Goal: Task Accomplishment & Management: Manage account settings

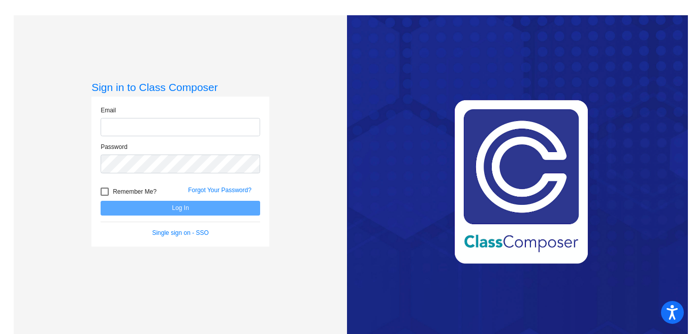
click at [173, 128] on input "email" at bounding box center [180, 127] width 159 height 19
type input "[PERSON_NAME][EMAIL_ADDRESS][PERSON_NAME][DOMAIN_NAME]"
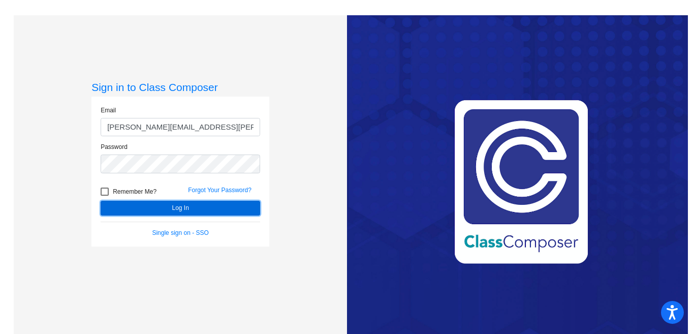
click at [154, 206] on button "Log In" at bounding box center [180, 208] width 159 height 15
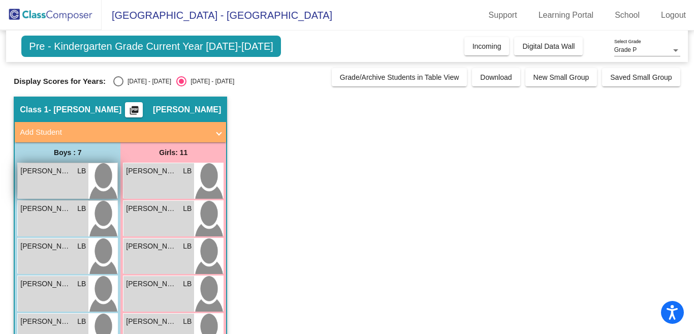
click at [49, 172] on span "[PERSON_NAME]" at bounding box center [45, 171] width 51 height 11
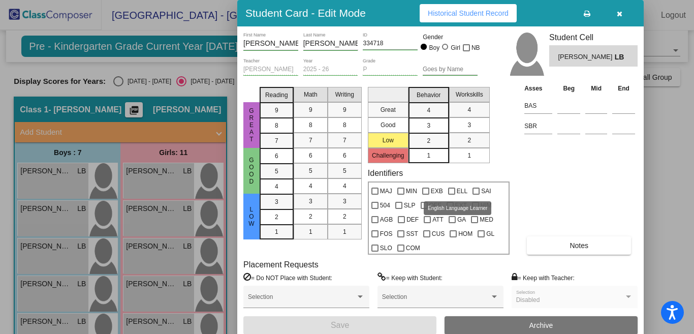
click at [451, 191] on div at bounding box center [451, 190] width 7 height 7
click at [451, 195] on input "ELL" at bounding box center [451, 195] width 1 height 1
checkbox input "true"
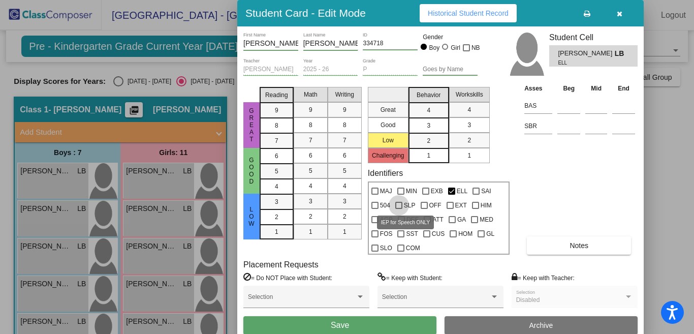
click at [399, 205] on div at bounding box center [398, 205] width 7 height 7
click at [399, 209] on input "SLP" at bounding box center [398, 209] width 1 height 1
checkbox input "true"
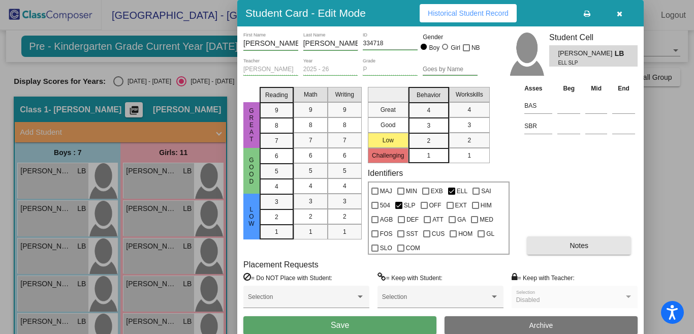
click at [543, 244] on button "Notes" at bounding box center [579, 245] width 104 height 18
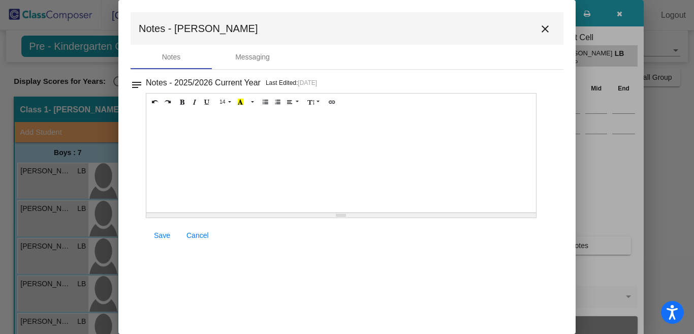
click at [157, 117] on div at bounding box center [341, 162] width 390 height 102
click at [162, 236] on span "Save" at bounding box center [162, 235] width 16 height 8
click at [544, 28] on mat-icon "close" at bounding box center [545, 29] width 12 height 12
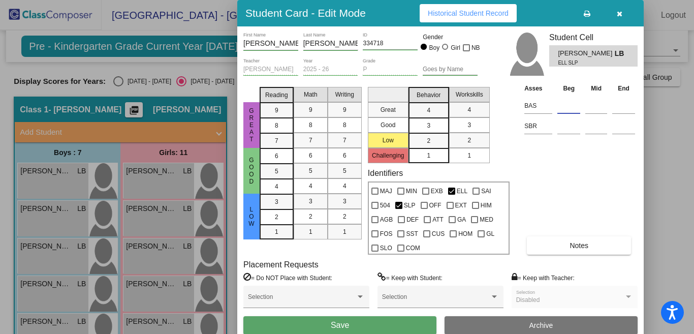
click at [567, 104] on input at bounding box center [568, 105] width 23 height 15
type input "l"
click at [565, 126] on input at bounding box center [568, 125] width 23 height 15
type input "low"
click at [376, 321] on button "Save" at bounding box center [339, 325] width 193 height 18
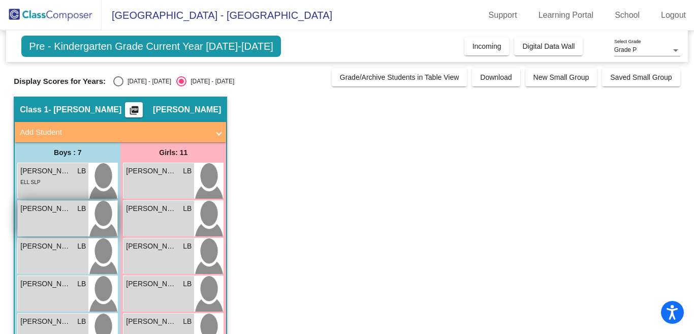
click at [79, 211] on span "LB" at bounding box center [81, 208] width 9 height 11
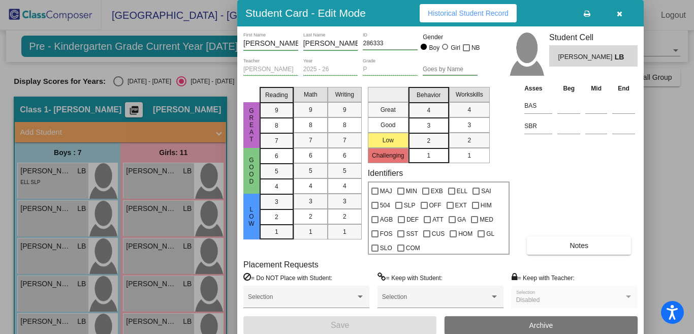
click at [552, 242] on button "Notes" at bounding box center [579, 245] width 104 height 18
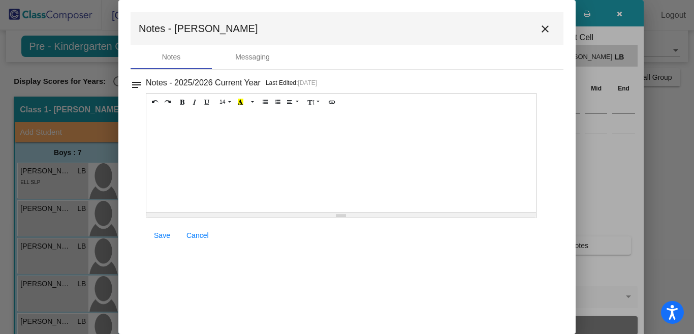
click at [168, 118] on div at bounding box center [341, 162] width 390 height 102
click at [162, 236] on span "Save" at bounding box center [162, 235] width 16 height 8
click at [159, 233] on span "Save" at bounding box center [162, 235] width 16 height 8
click at [545, 28] on mat-icon "close" at bounding box center [545, 29] width 12 height 12
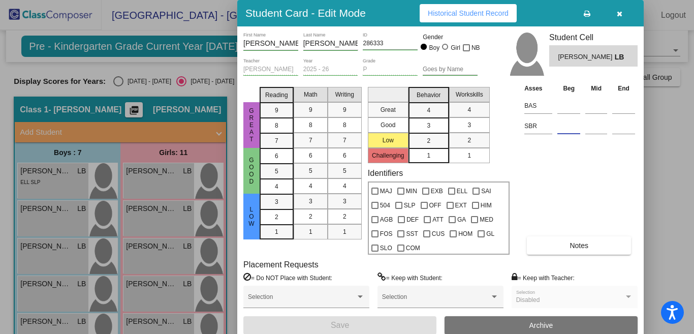
click at [562, 128] on input at bounding box center [568, 125] width 23 height 15
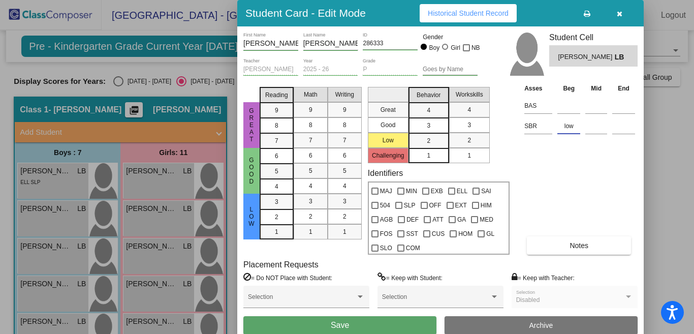
type input "low"
click at [243, 316] on button "Save" at bounding box center [339, 325] width 193 height 18
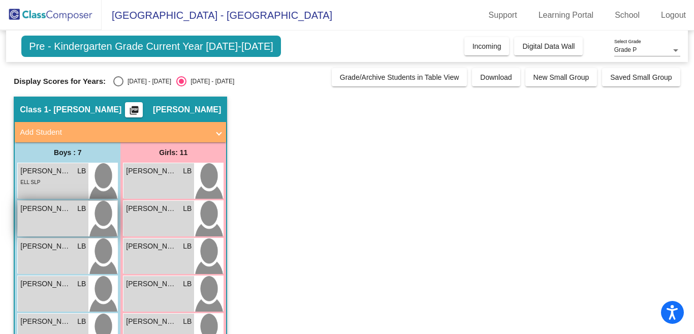
click at [58, 215] on div "[PERSON_NAME] LB lock do_not_disturb_alt" at bounding box center [53, 219] width 71 height 36
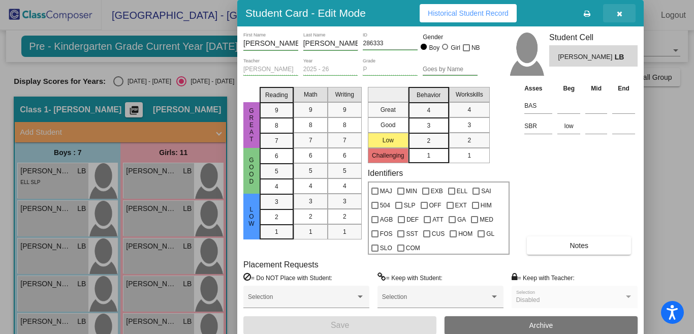
click at [619, 13] on icon "button" at bounding box center [620, 13] width 6 height 7
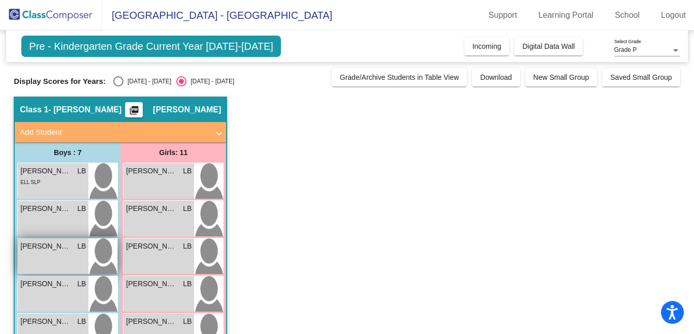
click at [59, 261] on div "[PERSON_NAME] [PERSON_NAME] lock do_not_disturb_alt" at bounding box center [53, 256] width 71 height 36
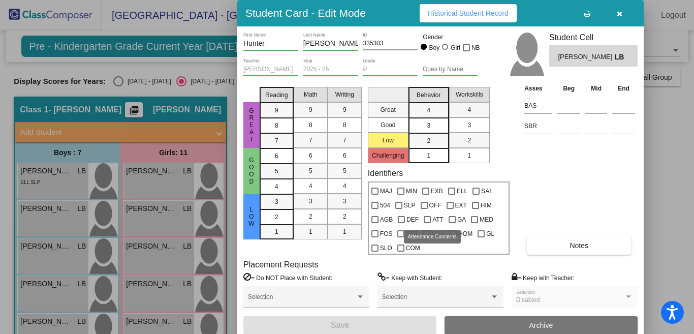
click at [426, 219] on div at bounding box center [427, 219] width 7 height 7
click at [427, 223] on input "ATT" at bounding box center [427, 223] width 1 height 1
checkbox input "true"
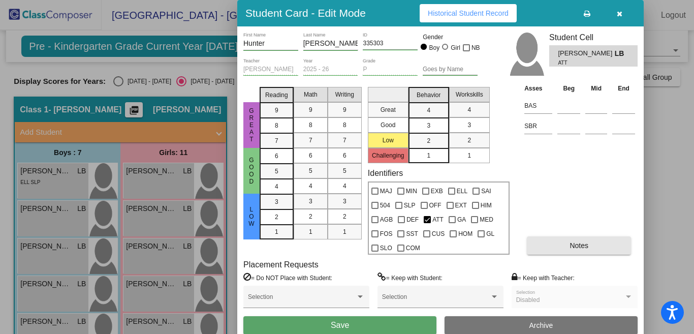
click at [539, 248] on button "Notes" at bounding box center [579, 245] width 104 height 18
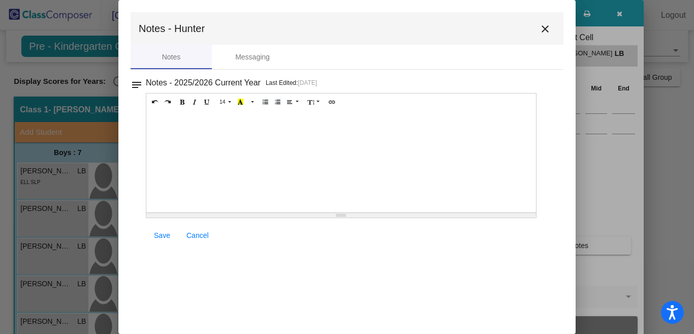
click at [165, 135] on div at bounding box center [341, 162] width 390 height 102
click at [161, 234] on span "Save" at bounding box center [162, 235] width 16 height 8
click at [543, 29] on mat-icon "close" at bounding box center [545, 29] width 12 height 12
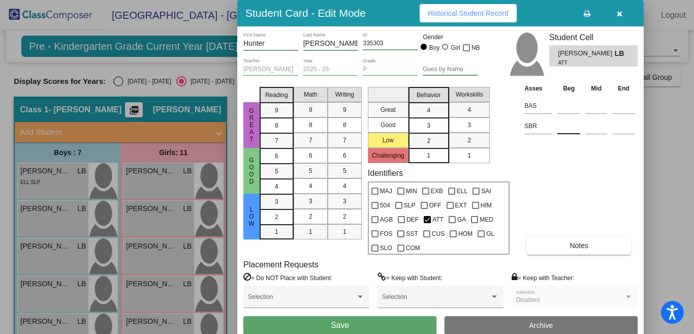
click at [558, 132] on input at bounding box center [568, 125] width 23 height 15
type input "low"
click at [388, 324] on button "Save" at bounding box center [339, 325] width 193 height 18
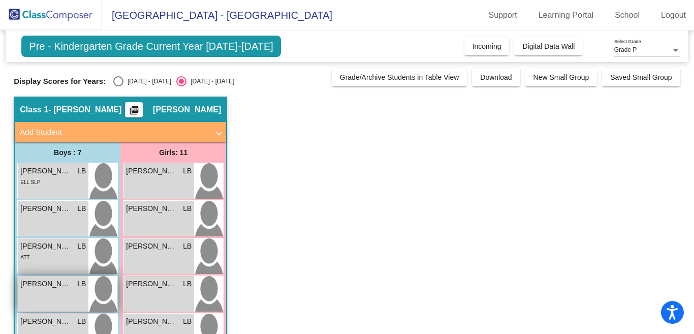
click at [52, 297] on div "[PERSON_NAME] [PERSON_NAME] lock do_not_disturb_alt" at bounding box center [53, 294] width 71 height 36
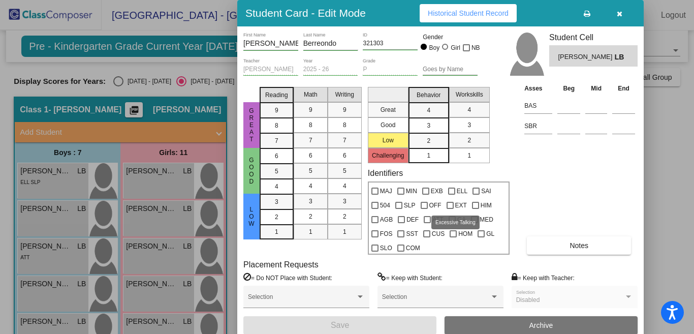
click at [449, 204] on div at bounding box center [449, 205] width 7 height 7
click at [449, 209] on input "EXT" at bounding box center [449, 209] width 1 height 1
checkbox input "true"
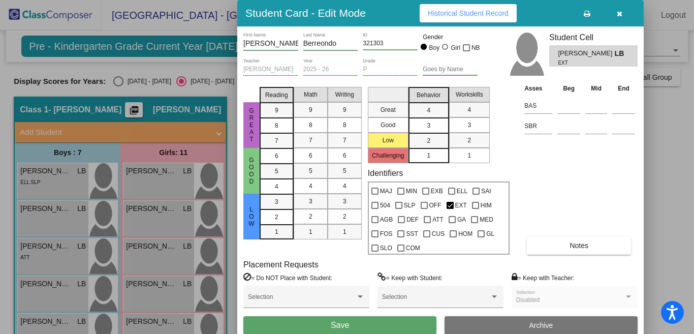
click at [539, 246] on button "Notes" at bounding box center [579, 245] width 104 height 18
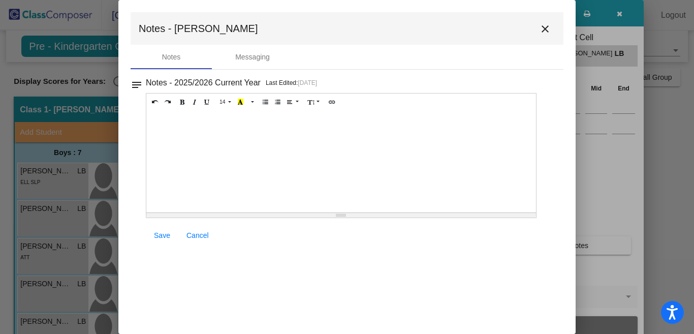
click at [180, 123] on div at bounding box center [341, 162] width 390 height 102
click at [160, 234] on span "Save" at bounding box center [162, 235] width 16 height 8
click at [545, 28] on mat-icon "close" at bounding box center [545, 29] width 12 height 12
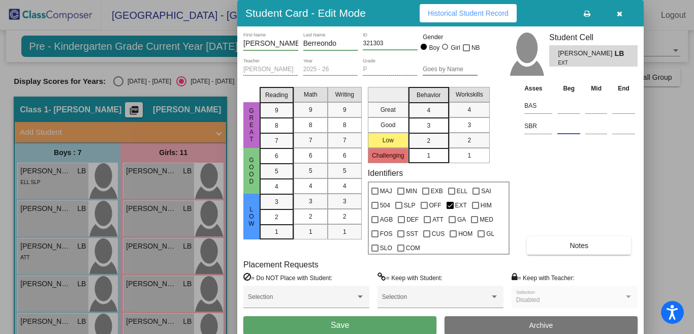
click at [560, 129] on input at bounding box center [568, 125] width 23 height 15
type input "low"
click at [353, 328] on button "Save" at bounding box center [339, 325] width 193 height 18
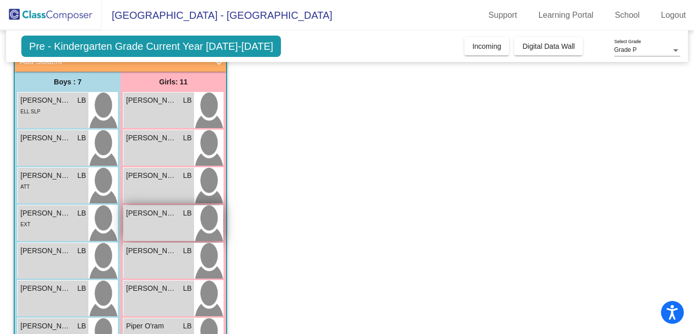
scroll to position [73, 0]
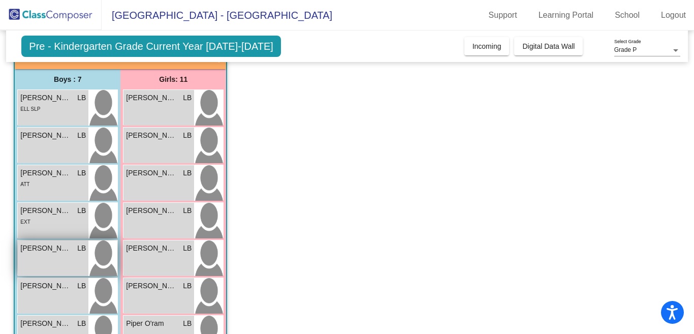
click at [57, 256] on div "[PERSON_NAME] LB lock do_not_disturb_alt" at bounding box center [53, 258] width 71 height 36
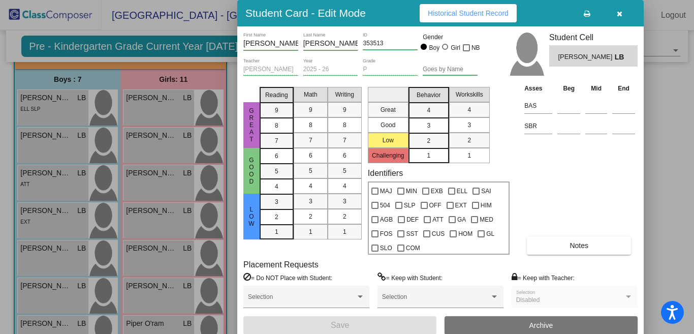
click at [543, 246] on button "Notes" at bounding box center [579, 245] width 104 height 18
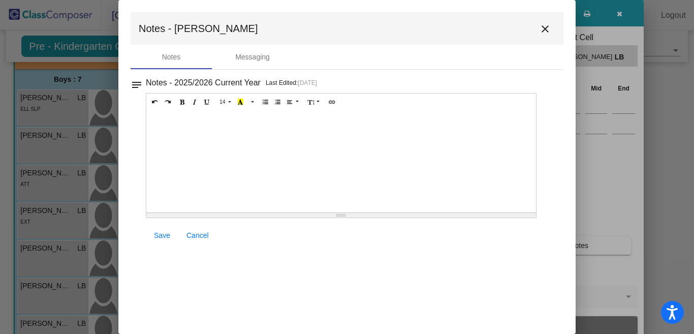
click at [167, 117] on div at bounding box center [341, 162] width 390 height 102
click at [164, 232] on span "Save" at bounding box center [162, 235] width 16 height 8
click at [545, 27] on mat-icon "close" at bounding box center [545, 29] width 12 height 12
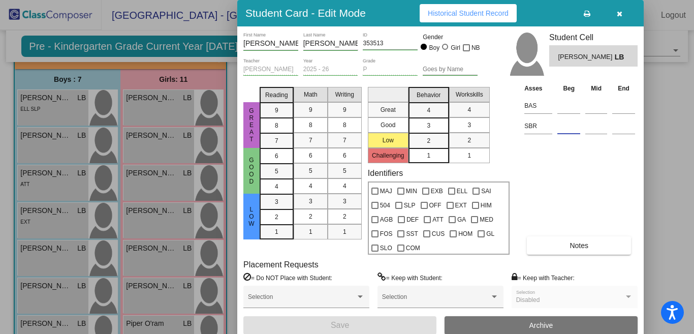
click at [558, 131] on input at bounding box center [568, 125] width 23 height 15
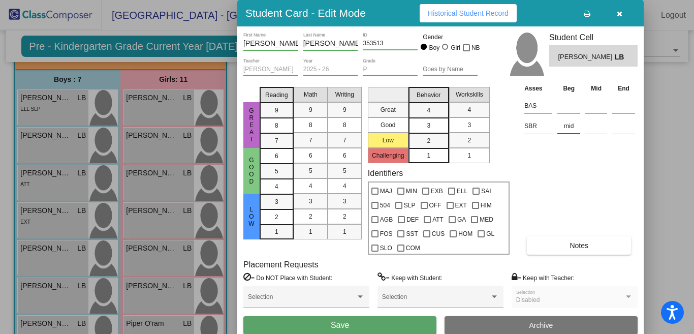
type input "mid"
click at [243, 316] on button "Save" at bounding box center [339, 325] width 193 height 18
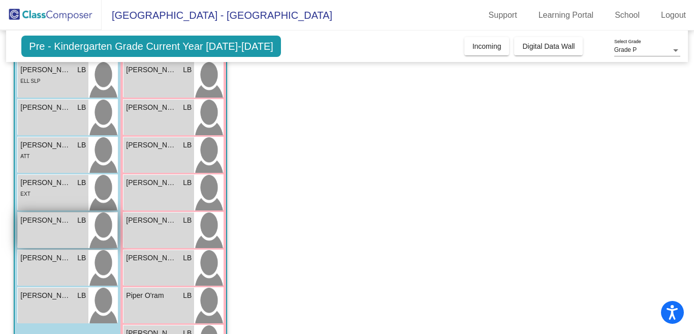
scroll to position [102, 0]
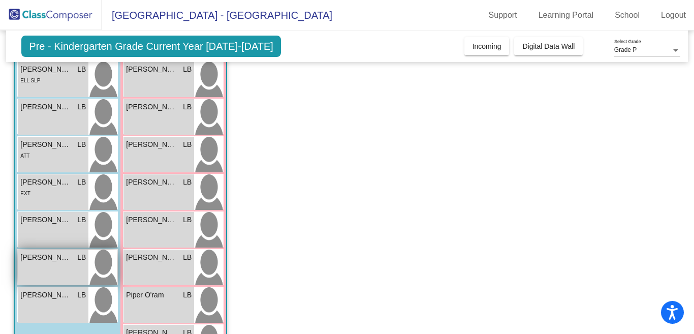
click at [51, 263] on div "[PERSON_NAME] LB lock do_not_disturb_alt" at bounding box center [53, 267] width 71 height 36
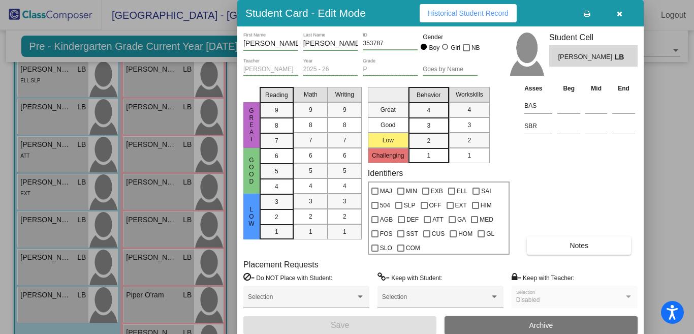
click at [548, 245] on button "Notes" at bounding box center [579, 245] width 104 height 18
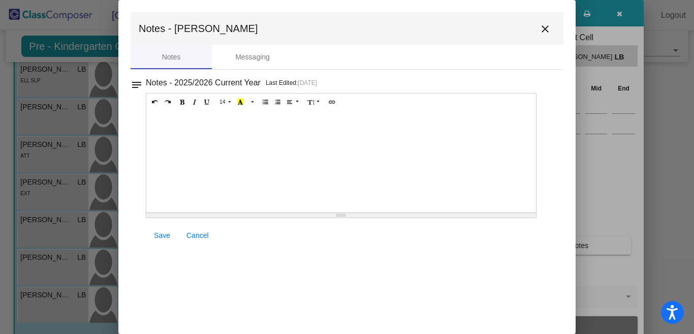
click at [167, 115] on div at bounding box center [341, 162] width 390 height 102
click at [158, 234] on span "Save" at bounding box center [162, 235] width 16 height 8
click at [544, 29] on mat-icon "close" at bounding box center [545, 29] width 12 height 12
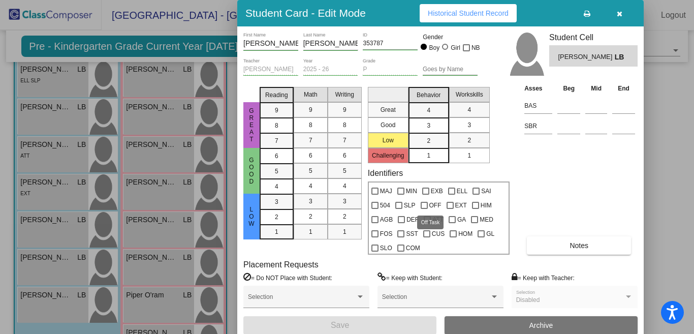
click at [425, 205] on div at bounding box center [423, 205] width 7 height 7
click at [424, 209] on input "OFF" at bounding box center [424, 209] width 1 height 1
checkbox input "true"
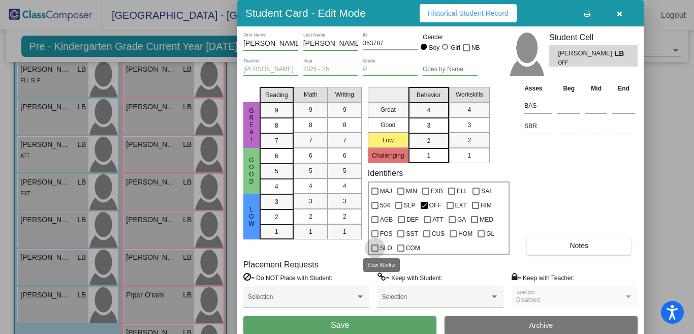
click at [374, 248] on div at bounding box center [374, 247] width 7 height 7
click at [374, 251] on input "SLO" at bounding box center [374, 251] width 1 height 1
checkbox input "true"
click at [556, 128] on td at bounding box center [569, 124] width 28 height 20
click at [561, 130] on input at bounding box center [568, 125] width 23 height 15
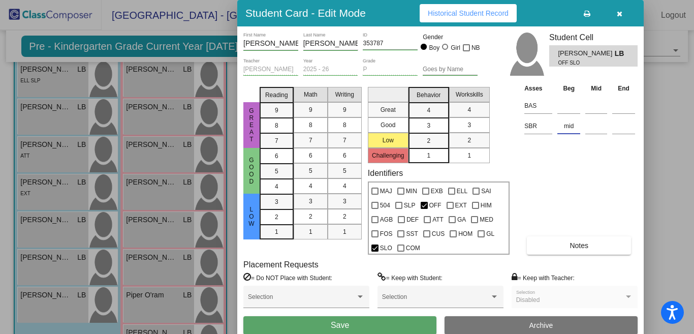
type input "mid"
click at [243, 316] on button "Save" at bounding box center [339, 325] width 193 height 18
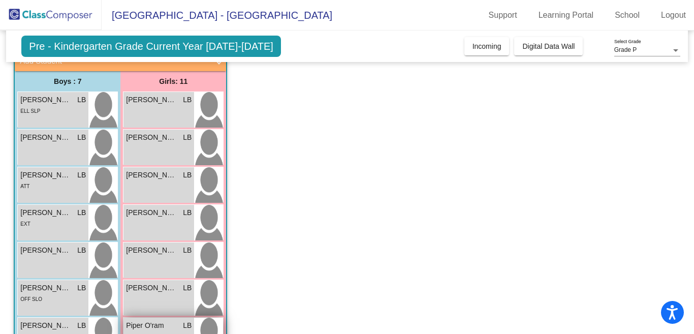
scroll to position [0, 0]
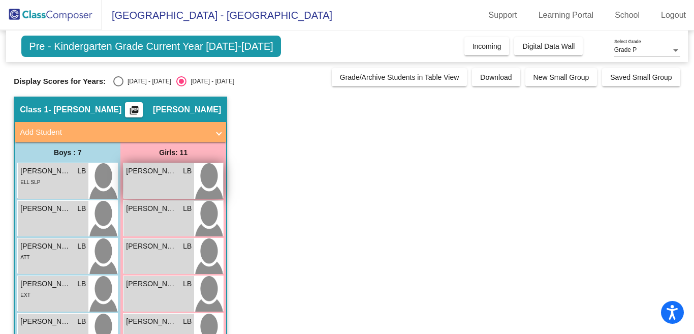
click at [148, 178] on div "[PERSON_NAME] [PERSON_NAME] lock do_not_disturb_alt" at bounding box center [158, 181] width 71 height 36
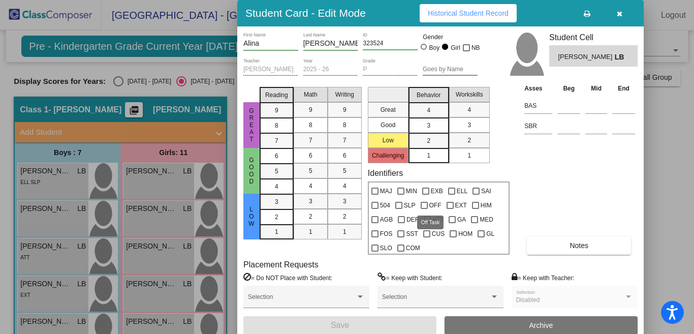
click at [423, 204] on div at bounding box center [423, 205] width 7 height 7
click at [424, 209] on input "OFF" at bounding box center [424, 209] width 1 height 1
checkbox input "true"
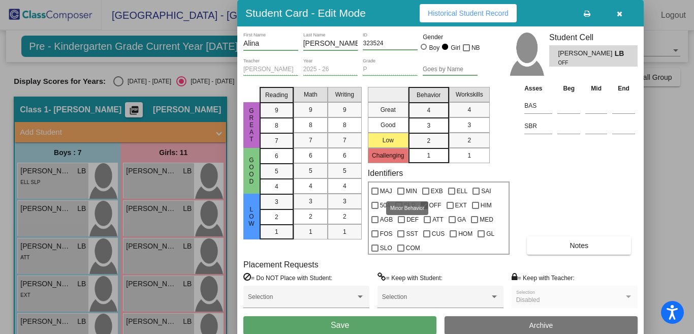
click at [401, 191] on div at bounding box center [400, 190] width 7 height 7
click at [401, 195] on input "MIN" at bounding box center [400, 195] width 1 height 1
checkbox input "true"
click at [547, 247] on button "Notes" at bounding box center [579, 245] width 104 height 18
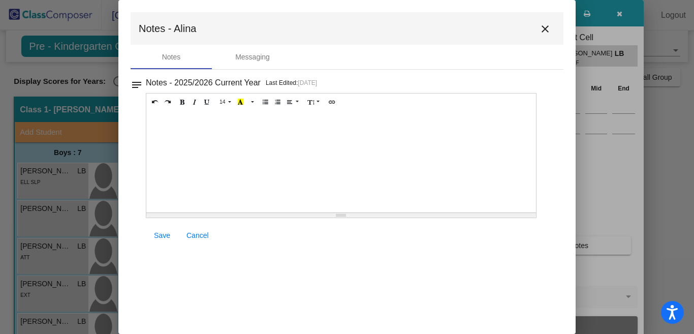
click at [183, 147] on div at bounding box center [341, 162] width 390 height 102
click at [159, 235] on span "Save" at bounding box center [162, 235] width 16 height 8
click at [545, 28] on mat-icon "close" at bounding box center [545, 29] width 12 height 12
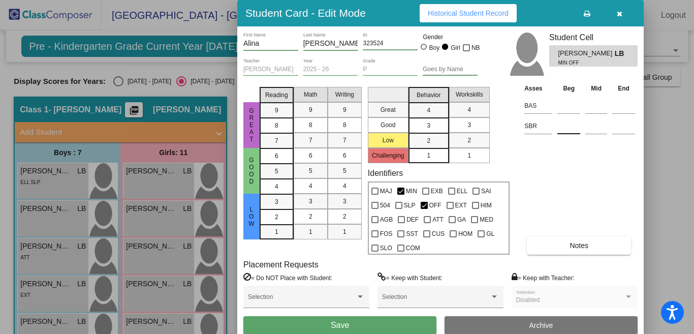
click at [561, 128] on input at bounding box center [568, 125] width 23 height 15
type input "low"
click at [369, 325] on button "Save" at bounding box center [339, 325] width 193 height 18
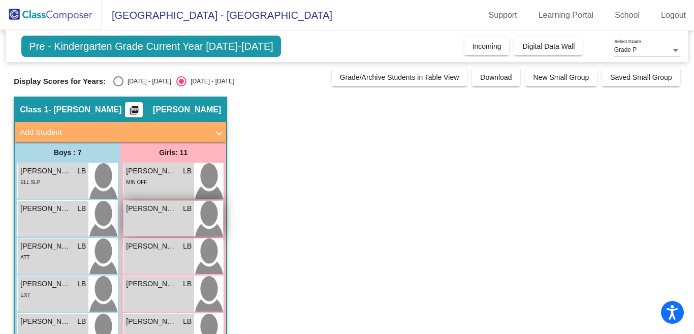
click at [168, 221] on div "[PERSON_NAME] LB lock do_not_disturb_alt" at bounding box center [158, 219] width 71 height 36
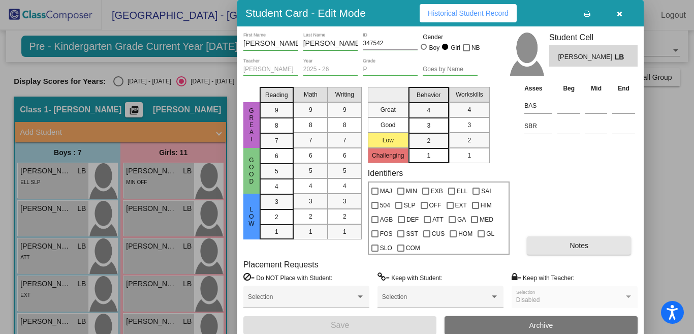
click at [541, 244] on button "Notes" at bounding box center [579, 245] width 104 height 18
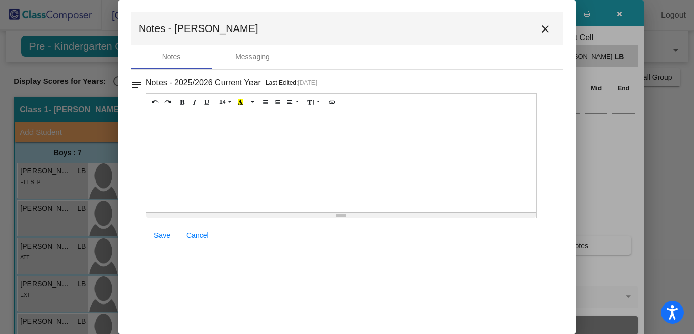
click at [541, 244] on div "Notes - 2025/2026 Current Year Last Edited: [DATE] 14 8 9 10 11 12 14 18 24 36 …" at bounding box center [351, 162] width 411 height 172
click at [178, 152] on div at bounding box center [341, 162] width 390 height 102
click at [164, 233] on span "Save" at bounding box center [162, 235] width 16 height 8
click at [544, 29] on mat-icon "close" at bounding box center [545, 29] width 12 height 12
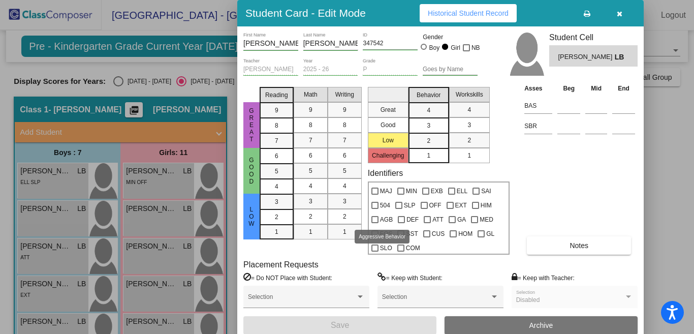
click at [375, 218] on div at bounding box center [374, 219] width 7 height 7
click at [375, 223] on input "AGB" at bounding box center [374, 223] width 1 height 1
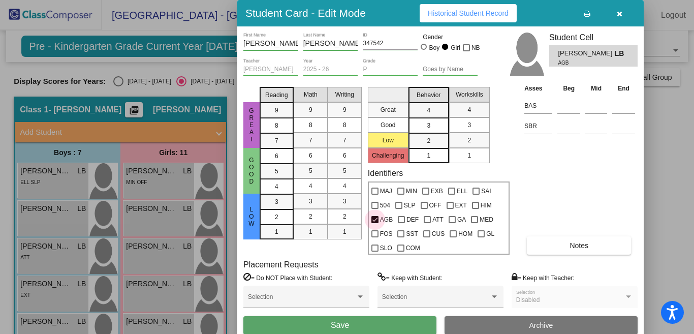
click at [375, 218] on div at bounding box center [374, 219] width 7 height 7
click at [375, 223] on input "AGB" at bounding box center [374, 223] width 1 height 1
checkbox input "false"
click at [560, 129] on input at bounding box center [568, 125] width 23 height 15
type input "mid"
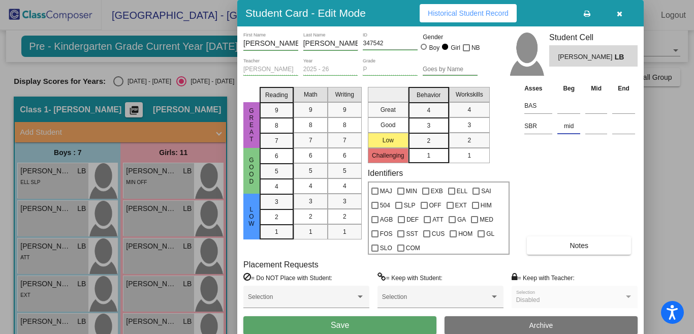
click at [381, 324] on button "Save" at bounding box center [339, 325] width 193 height 18
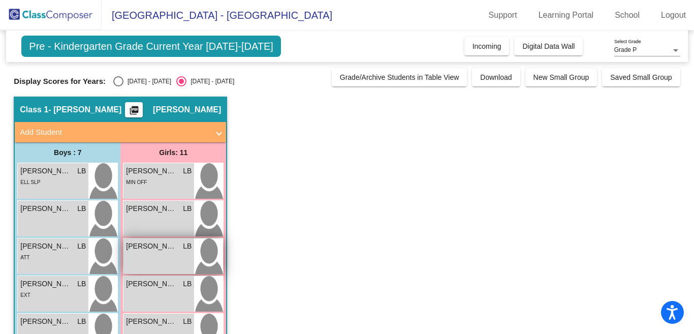
click at [165, 250] on span "[PERSON_NAME]" at bounding box center [151, 246] width 51 height 11
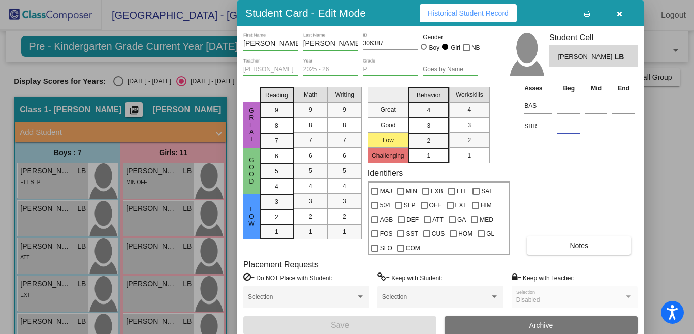
click at [558, 131] on input at bounding box center [568, 125] width 23 height 15
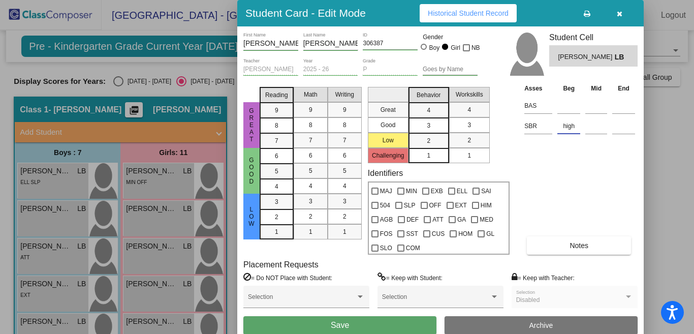
type input "high"
click at [243, 316] on button "Save" at bounding box center [339, 325] width 193 height 18
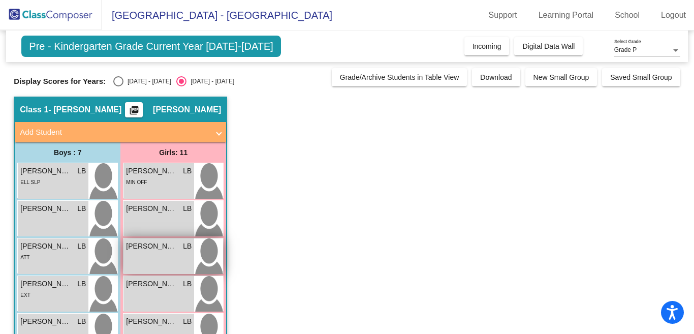
click at [156, 252] on div "[PERSON_NAME] LB lock do_not_disturb_alt" at bounding box center [158, 256] width 71 height 36
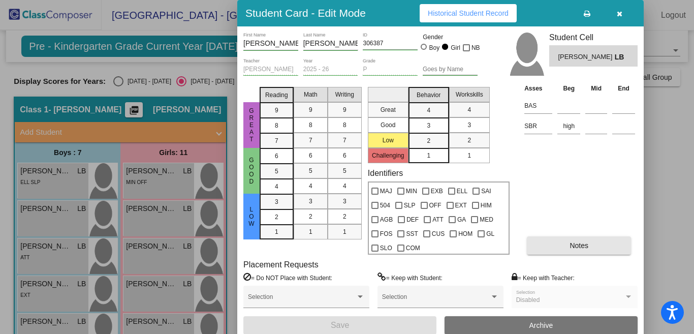
click at [539, 245] on button "Notes" at bounding box center [579, 245] width 104 height 18
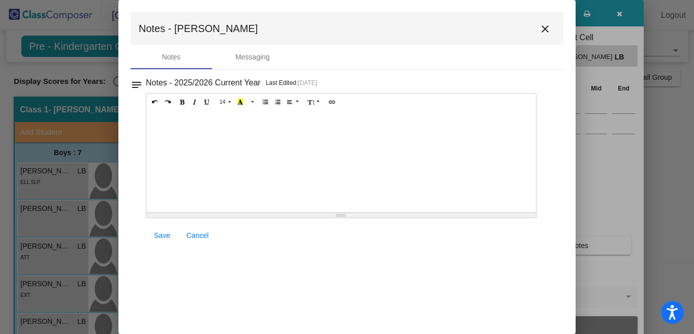
click at [157, 116] on div at bounding box center [341, 162] width 390 height 102
click at [159, 234] on span "Save" at bounding box center [162, 235] width 16 height 8
click at [161, 236] on span "Save" at bounding box center [162, 235] width 16 height 8
click at [544, 28] on mat-icon "close" at bounding box center [545, 29] width 12 height 12
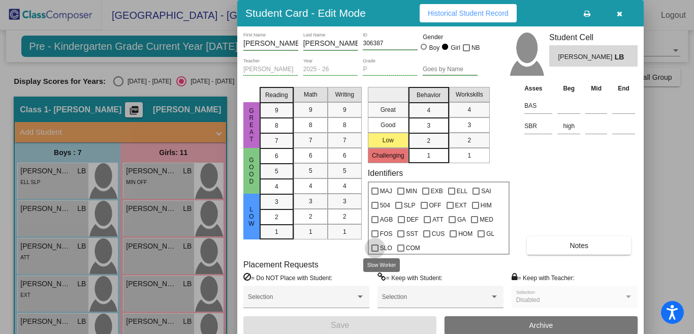
click at [375, 246] on div at bounding box center [374, 247] width 7 height 7
click at [375, 251] on input "SLO" at bounding box center [374, 251] width 1 height 1
checkbox input "true"
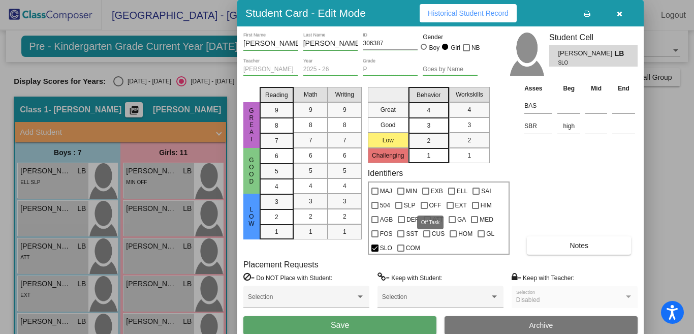
click at [424, 204] on div at bounding box center [423, 205] width 7 height 7
click at [424, 209] on input "OFF" at bounding box center [424, 209] width 1 height 1
checkbox input "true"
click at [375, 189] on div at bounding box center [374, 190] width 7 height 7
click at [375, 195] on input "MAJ" at bounding box center [374, 195] width 1 height 1
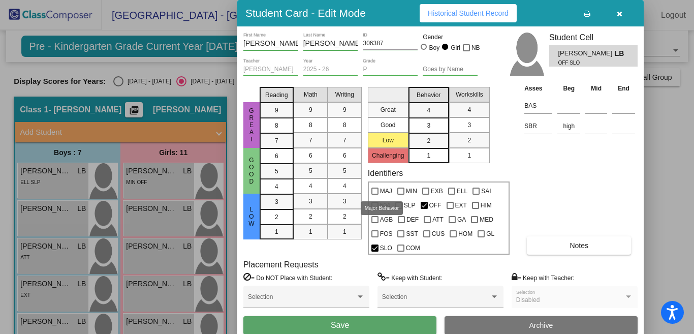
checkbox input "true"
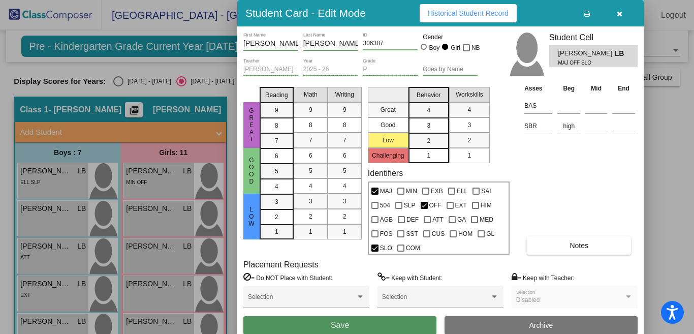
click at [366, 323] on button "Save" at bounding box center [339, 325] width 193 height 18
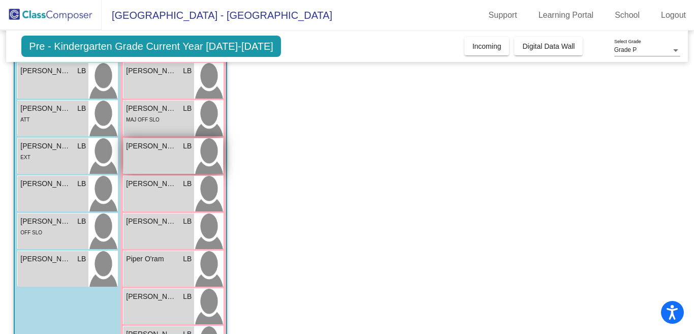
scroll to position [126, 0]
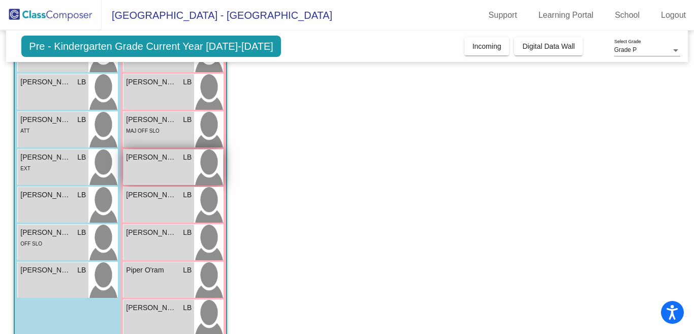
click at [159, 167] on div "[PERSON_NAME] LB lock do_not_disturb_alt" at bounding box center [158, 167] width 71 height 36
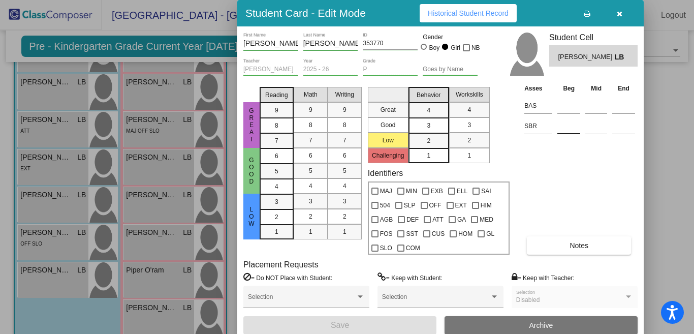
click at [559, 130] on input at bounding box center [568, 125] width 23 height 15
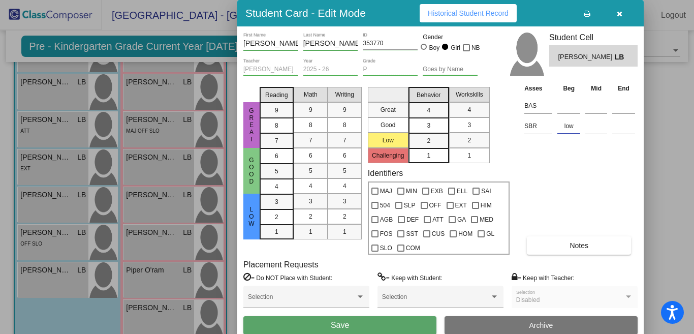
type input "low"
click at [536, 244] on button "Notes" at bounding box center [579, 245] width 104 height 18
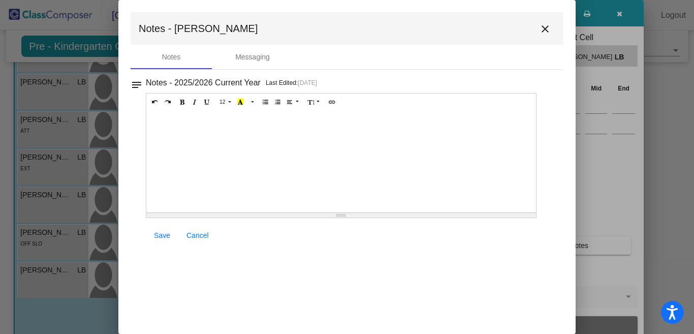
click at [156, 114] on div at bounding box center [341, 162] width 390 height 102
click at [160, 233] on span "Save" at bounding box center [162, 235] width 16 height 8
click at [545, 28] on mat-icon "close" at bounding box center [545, 29] width 12 height 12
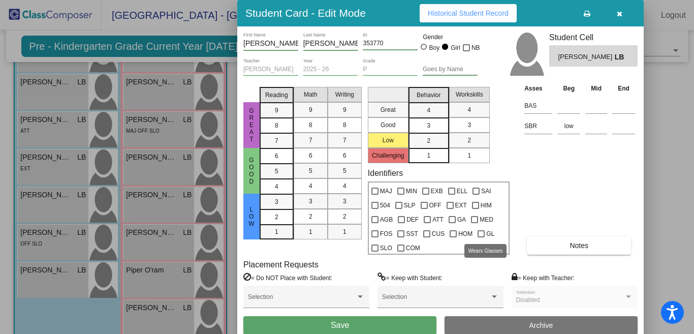
click at [481, 234] on div at bounding box center [480, 233] width 7 height 7
click at [481, 237] on input "GL" at bounding box center [480, 237] width 1 height 1
checkbox input "true"
click at [386, 323] on button "Save" at bounding box center [339, 325] width 193 height 18
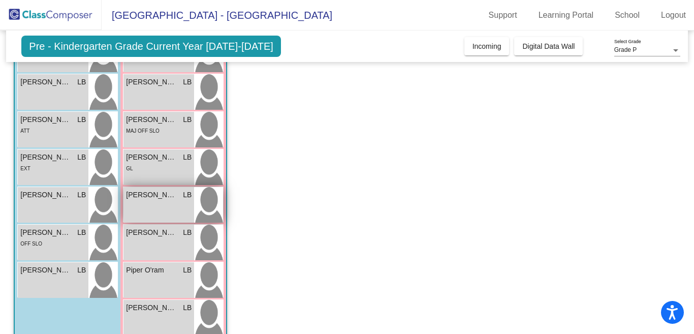
click at [164, 200] on div "[PERSON_NAME] LB lock do_not_disturb_alt" at bounding box center [158, 205] width 71 height 36
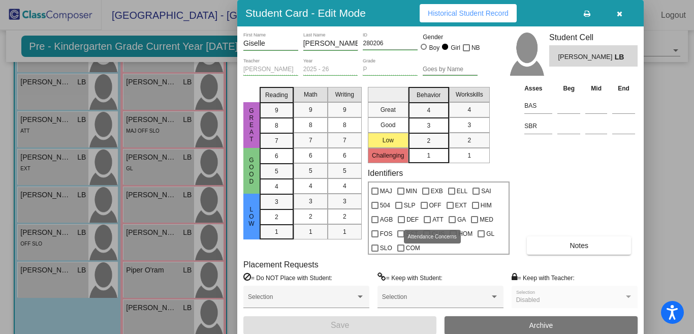
click at [426, 218] on div at bounding box center [427, 219] width 7 height 7
click at [427, 223] on input "ATT" at bounding box center [427, 223] width 1 height 1
checkbox input "true"
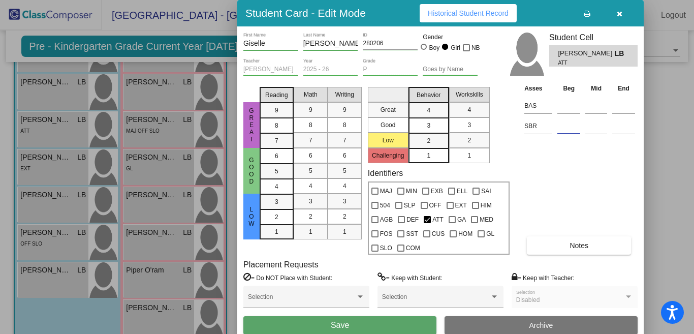
click at [557, 126] on input at bounding box center [568, 125] width 23 height 15
type input "low"
click at [243, 316] on button "Save" at bounding box center [339, 325] width 193 height 18
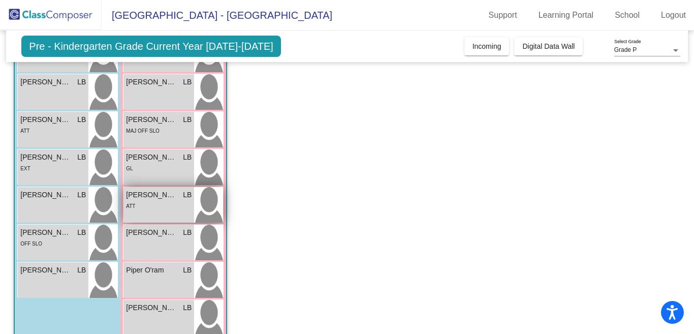
click at [149, 203] on div "ATT" at bounding box center [159, 205] width 66 height 11
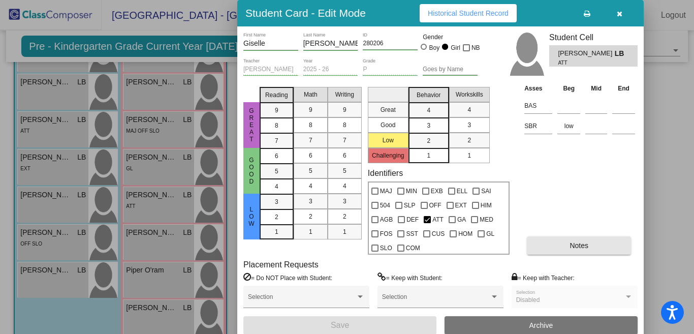
click at [566, 242] on button "Notes" at bounding box center [579, 245] width 104 height 18
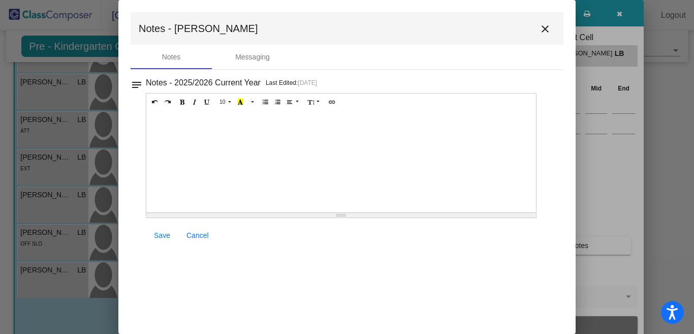
click at [159, 122] on div at bounding box center [341, 162] width 390 height 102
click at [157, 231] on span "Save" at bounding box center [162, 235] width 16 height 8
click at [544, 27] on mat-icon "close" at bounding box center [545, 29] width 12 height 12
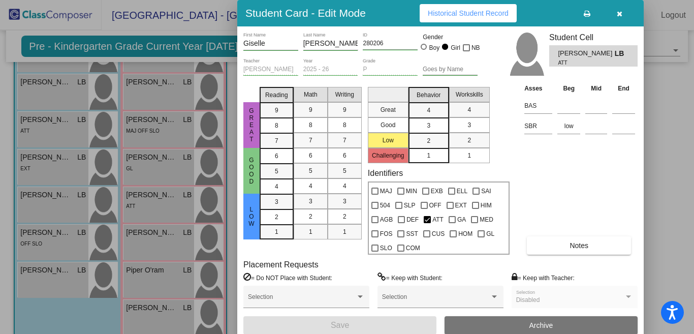
click at [527, 236] on button "Notes" at bounding box center [579, 245] width 104 height 18
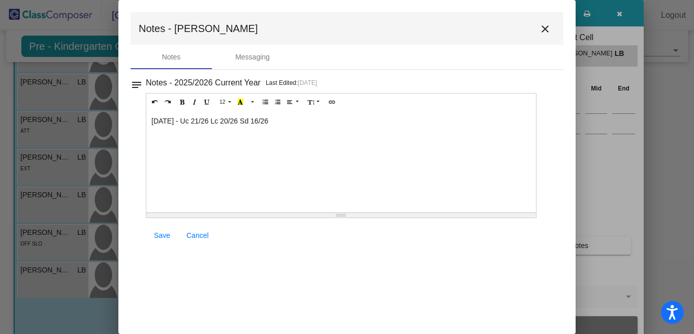
click at [164, 237] on span "Save" at bounding box center [162, 235] width 16 height 8
click at [546, 28] on mat-icon "close" at bounding box center [545, 29] width 12 height 12
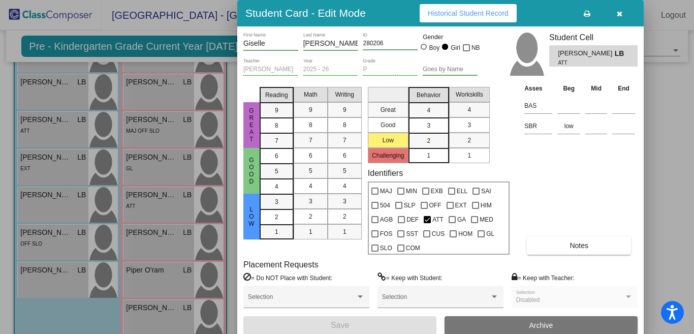
click at [596, 180] on div "Asses Beg Mid End BAS SBR low Notes" at bounding box center [580, 168] width 116 height 171
click at [152, 243] on div at bounding box center [347, 167] width 694 height 334
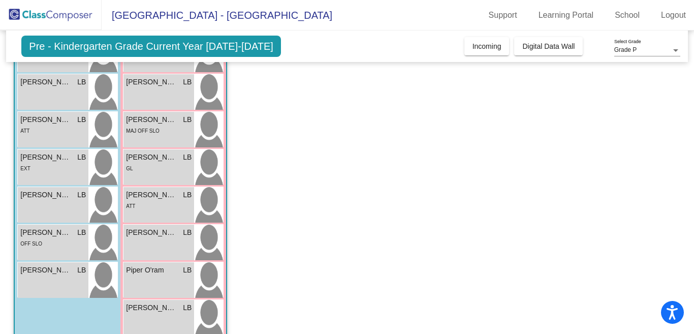
click at [152, 243] on div "[PERSON_NAME] lock do_not_disturb_alt" at bounding box center [158, 242] width 71 height 36
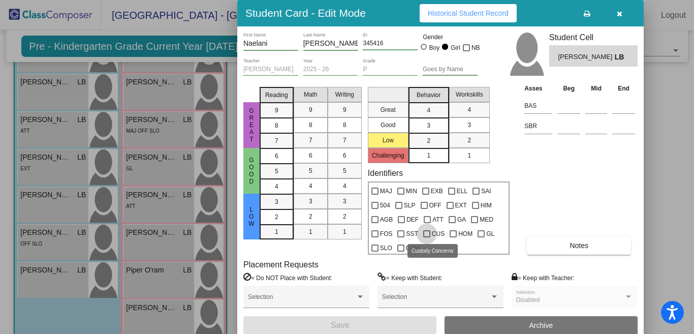
click at [427, 233] on div at bounding box center [426, 233] width 7 height 7
click at [427, 237] on input "CUS" at bounding box center [426, 237] width 1 height 1
checkbox input "true"
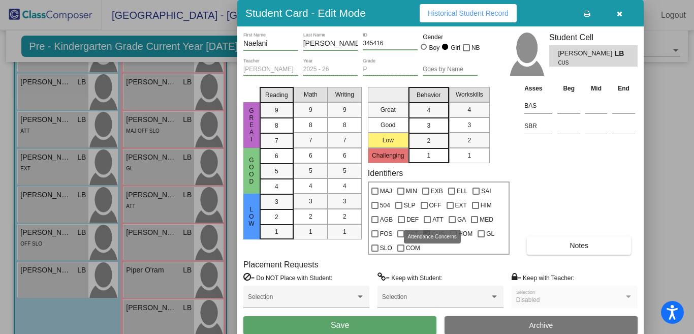
click at [428, 217] on div at bounding box center [427, 219] width 7 height 7
click at [427, 223] on input "ATT" at bounding box center [427, 223] width 1 height 1
checkbox input "true"
click at [563, 132] on input at bounding box center [568, 125] width 23 height 15
type input "low"
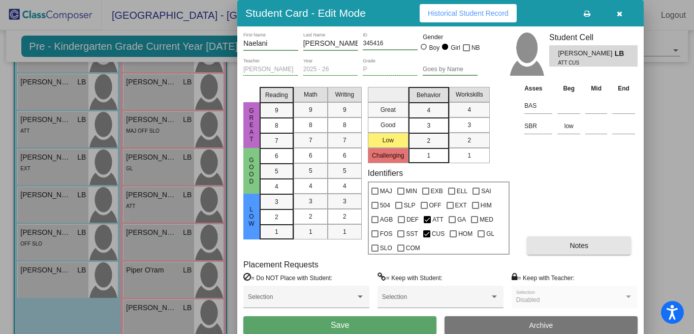
click at [550, 240] on button "Notes" at bounding box center [579, 245] width 104 height 18
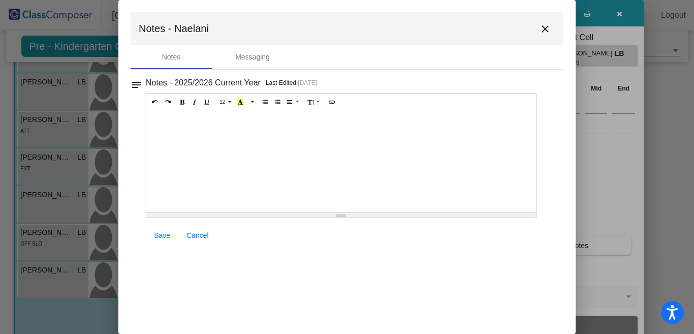
click at [158, 119] on div at bounding box center [341, 162] width 390 height 102
click at [157, 232] on span "Save" at bounding box center [162, 235] width 16 height 8
click at [544, 29] on mat-icon "close" at bounding box center [545, 29] width 12 height 12
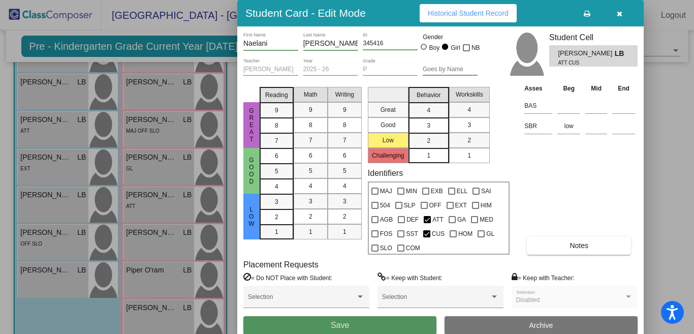
click at [369, 326] on button "Save" at bounding box center [339, 325] width 193 height 18
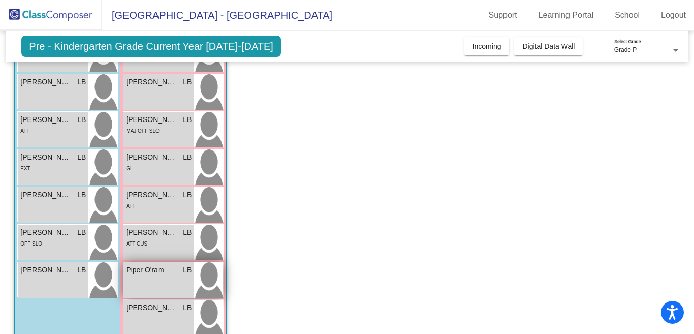
click at [153, 279] on div "Piper O'ram LB lock do_not_disturb_alt" at bounding box center [158, 280] width 71 height 36
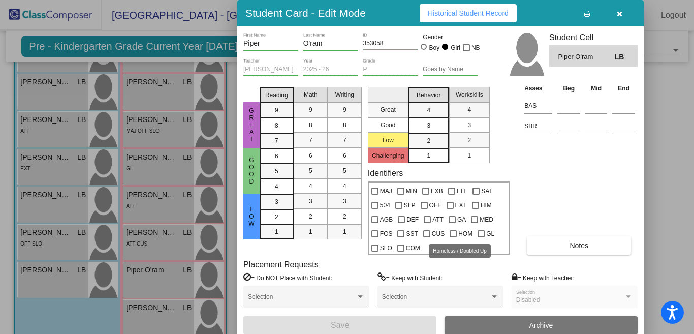
click at [452, 233] on div at bounding box center [452, 233] width 7 height 7
click at [452, 237] on input "HOM" at bounding box center [452, 237] width 1 height 1
checkbox input "true"
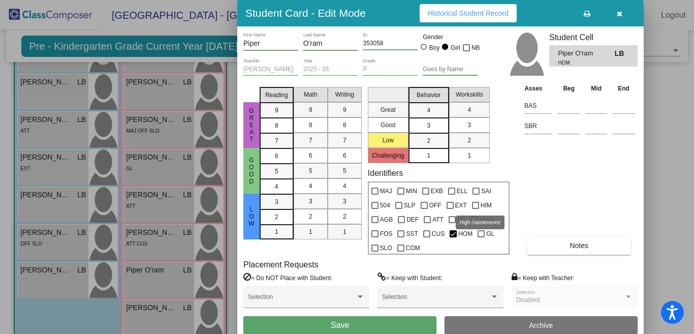
click at [475, 204] on div at bounding box center [475, 205] width 7 height 7
click at [475, 209] on input "HIM" at bounding box center [475, 209] width 1 height 1
checkbox input "true"
click at [375, 190] on div at bounding box center [374, 190] width 7 height 7
click at [375, 195] on input "MAJ" at bounding box center [374, 195] width 1 height 1
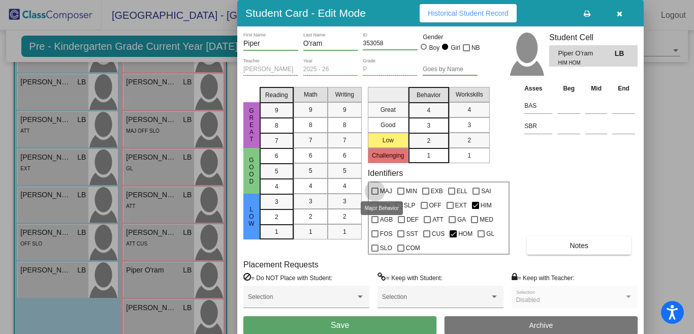
checkbox input "true"
click at [375, 249] on div at bounding box center [374, 247] width 7 height 7
click at [375, 251] on input "SLO" at bounding box center [374, 251] width 1 height 1
checkbox input "true"
click at [402, 218] on div at bounding box center [401, 219] width 7 height 7
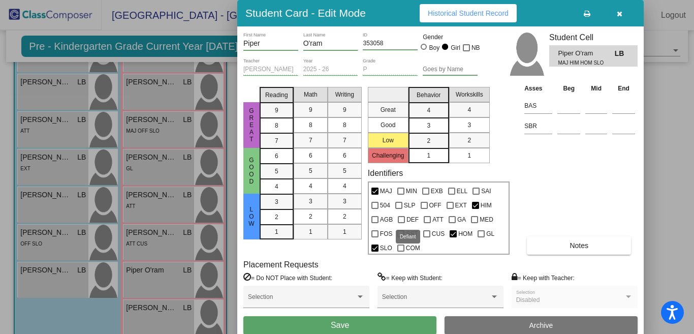
click at [401, 223] on input "DEF" at bounding box center [401, 223] width 1 height 1
checkbox input "true"
click at [564, 128] on input at bounding box center [568, 125] width 23 height 15
type input "high"
click at [540, 247] on button "Notes" at bounding box center [579, 245] width 104 height 18
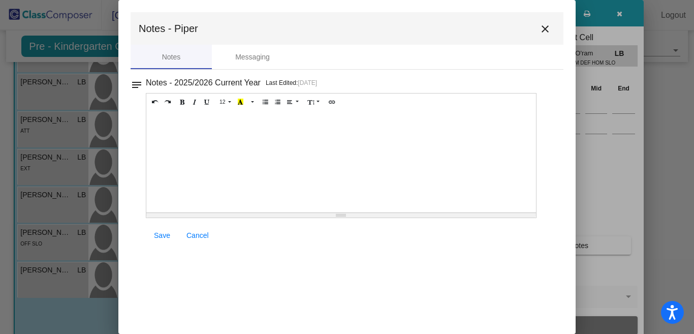
click at [166, 120] on div at bounding box center [341, 162] width 390 height 102
click at [161, 235] on span "Save" at bounding box center [162, 235] width 16 height 8
click at [544, 28] on mat-icon "close" at bounding box center [545, 29] width 12 height 12
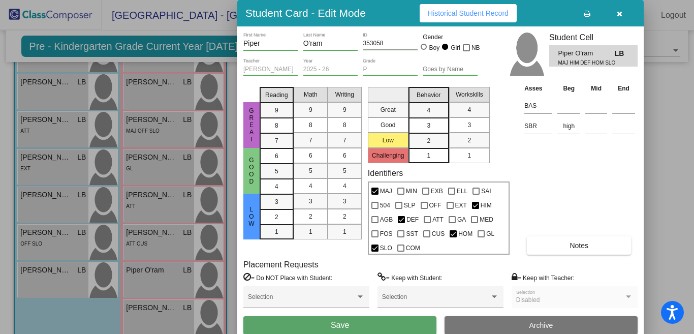
click at [372, 325] on button "Save" at bounding box center [339, 325] width 193 height 18
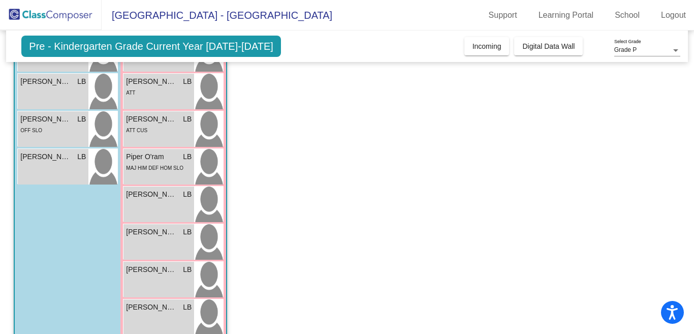
scroll to position [251, 0]
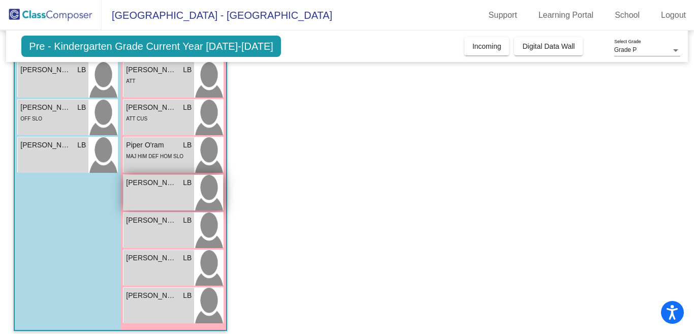
click at [143, 199] on div "[PERSON_NAME] [PERSON_NAME] lock do_not_disturb_alt" at bounding box center [158, 193] width 71 height 36
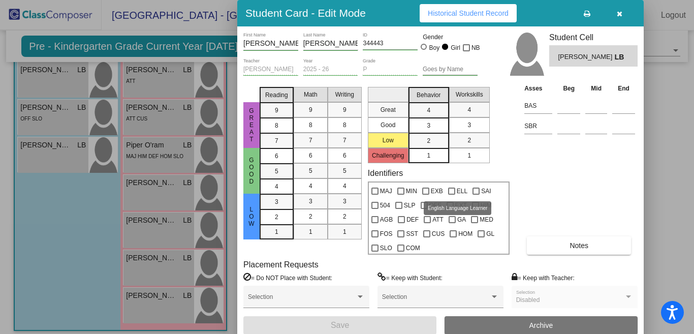
click at [451, 190] on div at bounding box center [451, 190] width 7 height 7
click at [451, 195] on input "ELL" at bounding box center [451, 195] width 1 height 1
checkbox input "true"
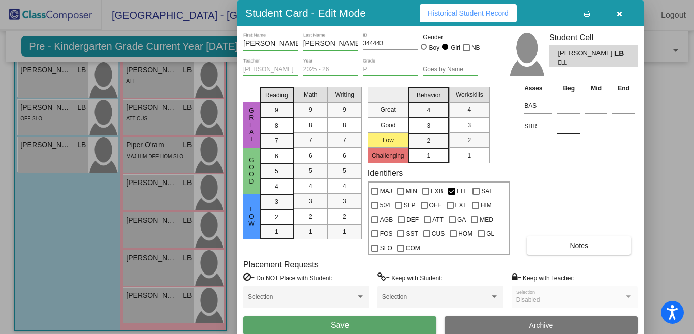
click at [560, 132] on input at bounding box center [568, 125] width 23 height 15
type input "mid"
click at [401, 190] on div at bounding box center [400, 190] width 7 height 7
click at [401, 195] on input "MIN" at bounding box center [400, 195] width 1 height 1
checkbox input "true"
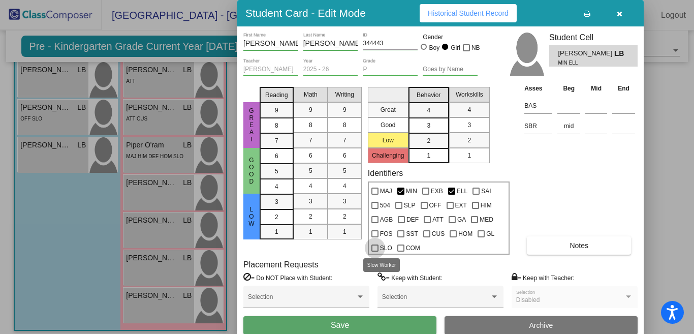
click at [374, 247] on div at bounding box center [374, 247] width 7 height 7
click at [374, 251] on input "SLO" at bounding box center [374, 251] width 1 height 1
checkbox input "true"
click at [542, 246] on button "Notes" at bounding box center [579, 245] width 104 height 18
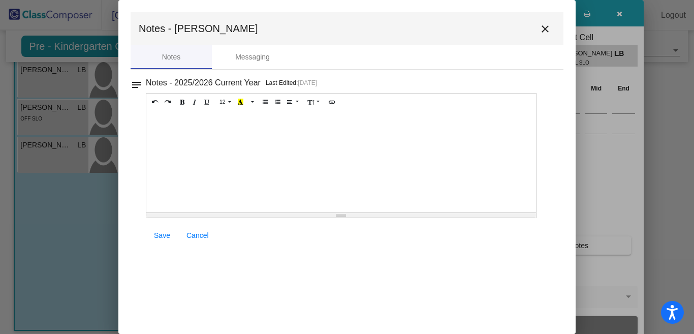
click at [161, 119] on div at bounding box center [341, 162] width 390 height 102
click at [162, 232] on span "Save" at bounding box center [162, 235] width 16 height 8
click at [544, 28] on mat-icon "close" at bounding box center [545, 29] width 12 height 12
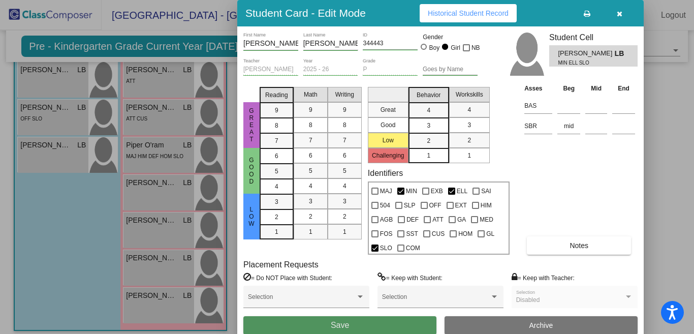
click at [381, 325] on button "Save" at bounding box center [339, 325] width 193 height 18
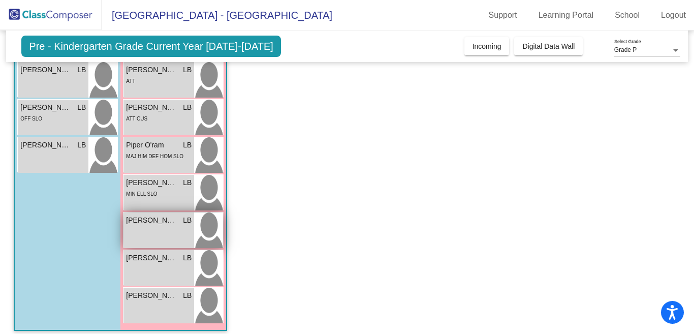
click at [174, 229] on div "[PERSON_NAME] LB lock do_not_disturb_alt" at bounding box center [158, 230] width 71 height 36
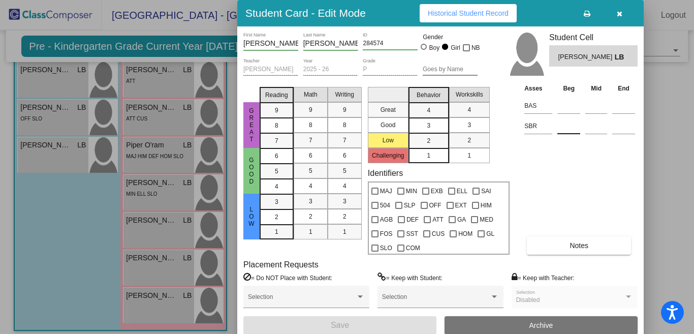
click at [559, 131] on input at bounding box center [568, 125] width 23 height 15
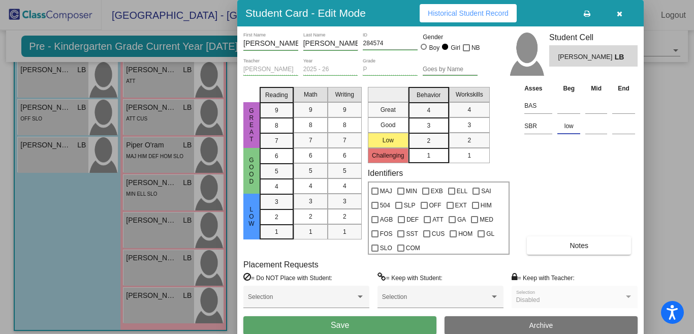
type input "low"
click at [542, 244] on button "Notes" at bounding box center [579, 245] width 104 height 18
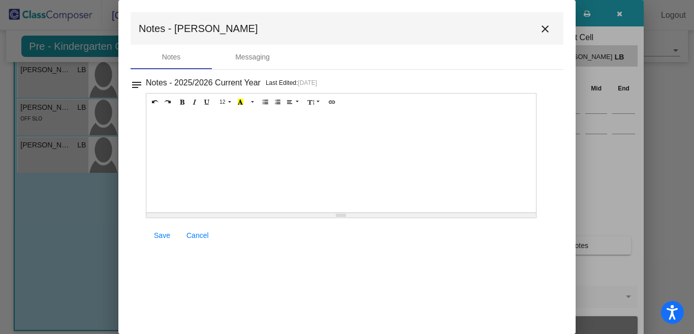
click at [153, 119] on div at bounding box center [341, 162] width 390 height 102
click at [159, 233] on span "Save" at bounding box center [162, 235] width 16 height 8
click at [541, 28] on mat-icon "close" at bounding box center [545, 29] width 12 height 12
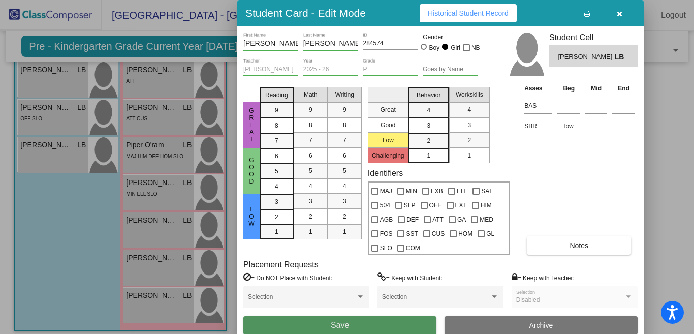
click at [347, 323] on span "Save" at bounding box center [340, 324] width 18 height 9
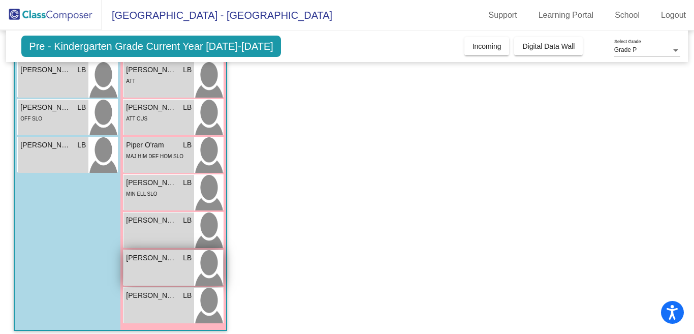
click at [161, 265] on div "[PERSON_NAME] LB lock do_not_disturb_alt" at bounding box center [158, 268] width 71 height 36
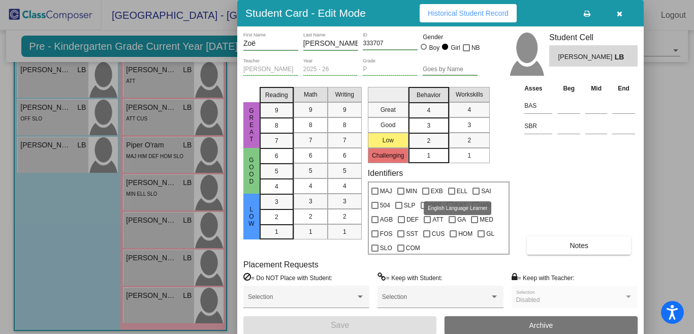
click at [452, 191] on div at bounding box center [451, 190] width 7 height 7
click at [451, 195] on input "ELL" at bounding box center [451, 195] width 1 height 1
checkbox input "true"
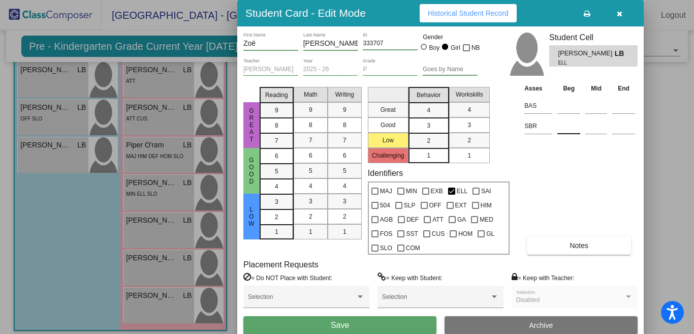
click at [560, 129] on input at bounding box center [568, 125] width 23 height 15
type input "low"
click at [543, 244] on button "Notes" at bounding box center [579, 245] width 104 height 18
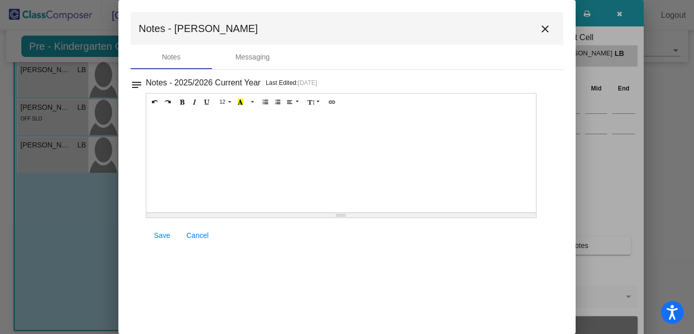
click at [159, 122] on div at bounding box center [341, 162] width 390 height 102
click at [161, 233] on span "Save" at bounding box center [162, 235] width 16 height 8
click at [545, 28] on mat-icon "close" at bounding box center [545, 29] width 12 height 12
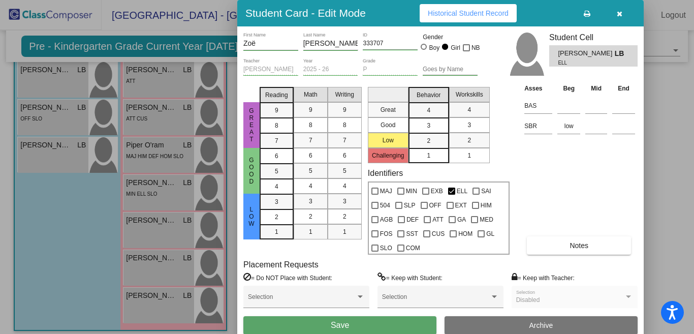
click at [364, 326] on button "Save" at bounding box center [339, 325] width 193 height 18
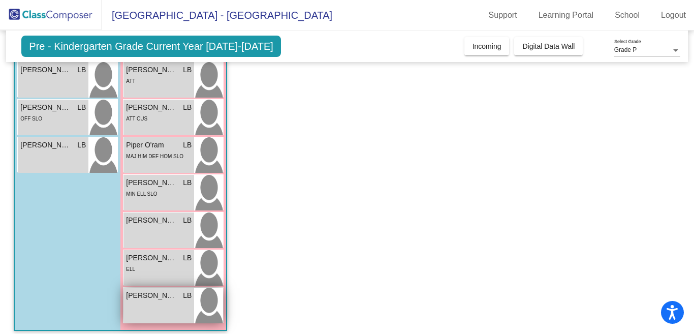
click at [159, 307] on div "[PERSON_NAME] LB lock do_not_disturb_alt" at bounding box center [158, 305] width 71 height 36
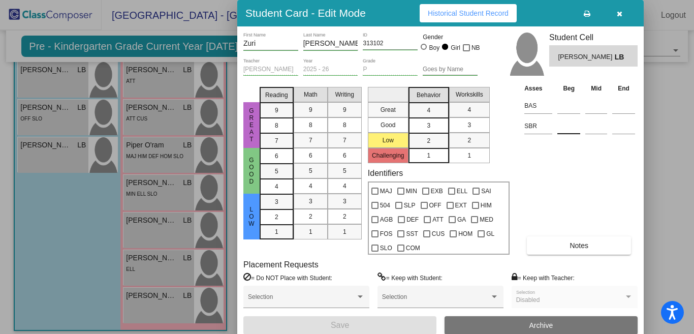
click at [557, 128] on input at bounding box center [568, 125] width 23 height 15
type input "low"
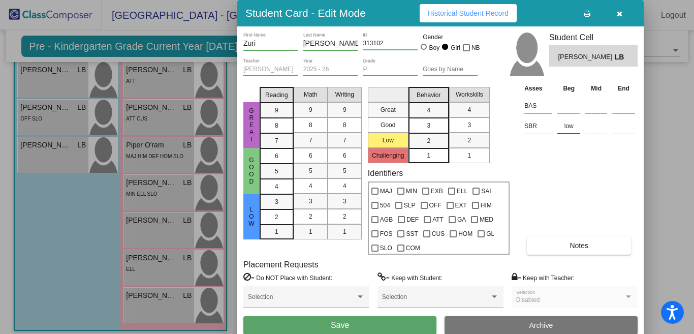
click at [534, 243] on button "Notes" at bounding box center [579, 245] width 104 height 18
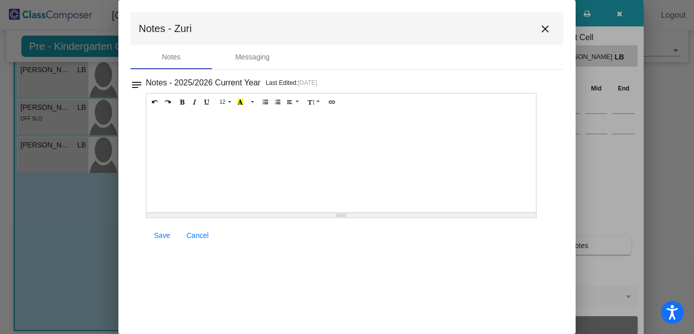
click at [158, 120] on div at bounding box center [341, 162] width 390 height 102
click at [160, 234] on span "Save" at bounding box center [162, 235] width 16 height 8
click at [543, 29] on mat-icon "close" at bounding box center [545, 29] width 12 height 12
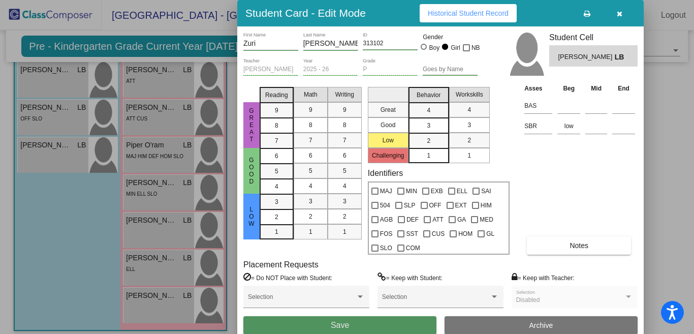
click at [395, 321] on button "Save" at bounding box center [339, 325] width 193 height 18
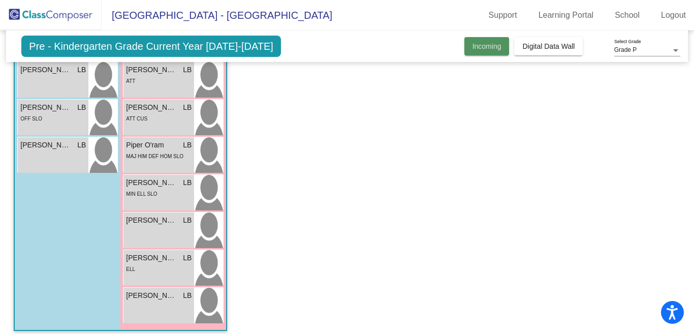
click at [481, 46] on span "Incoming" at bounding box center [486, 46] width 29 height 8
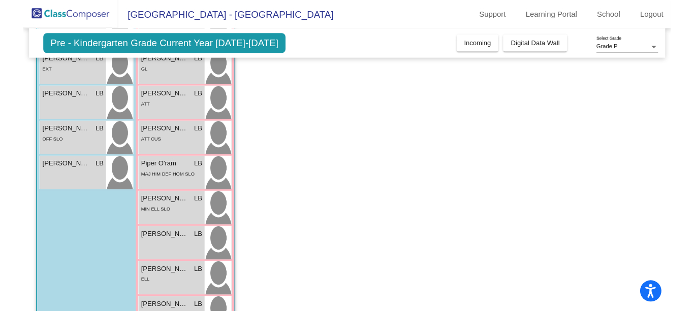
scroll to position [258, 0]
